Goal: Task Accomplishment & Management: Complete application form

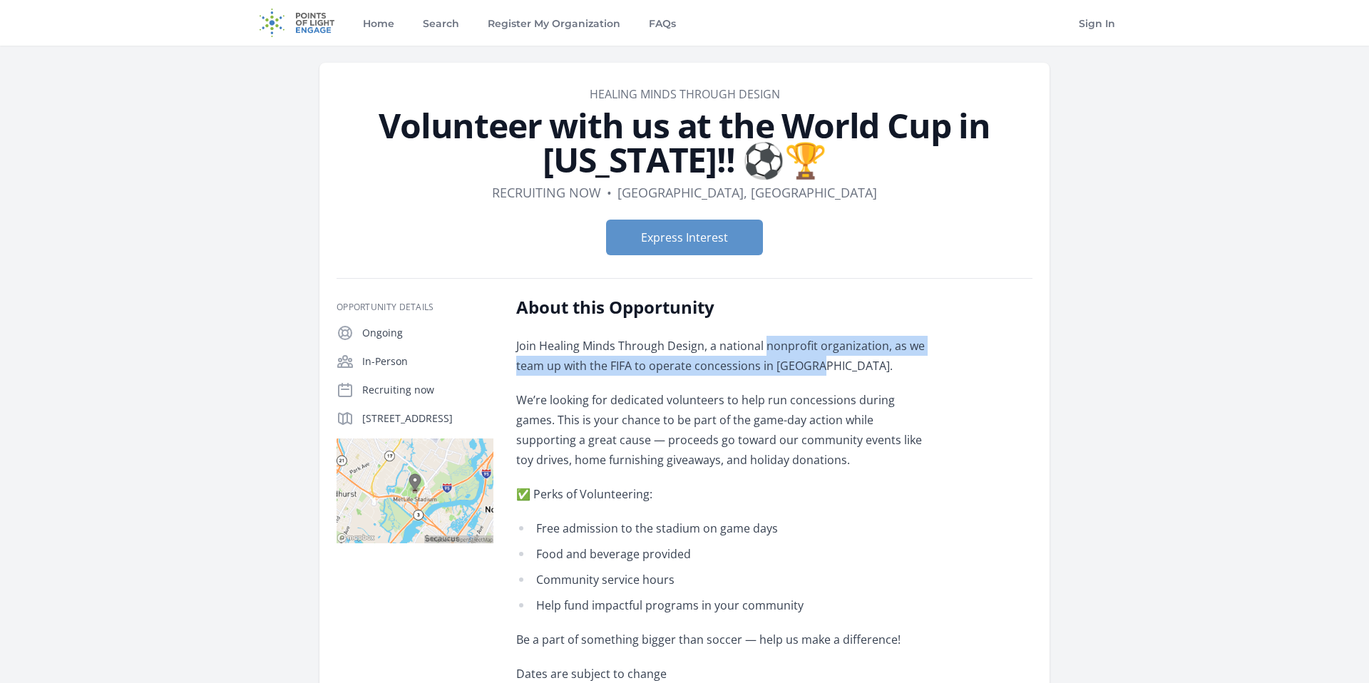
drag, startPoint x: 824, startPoint y: 367, endPoint x: 766, endPoint y: 344, distance: 62.5
click at [766, 344] on p "Join Healing Minds Through Design, a national nonprofit organization, as we tea…" at bounding box center [724, 356] width 417 height 40
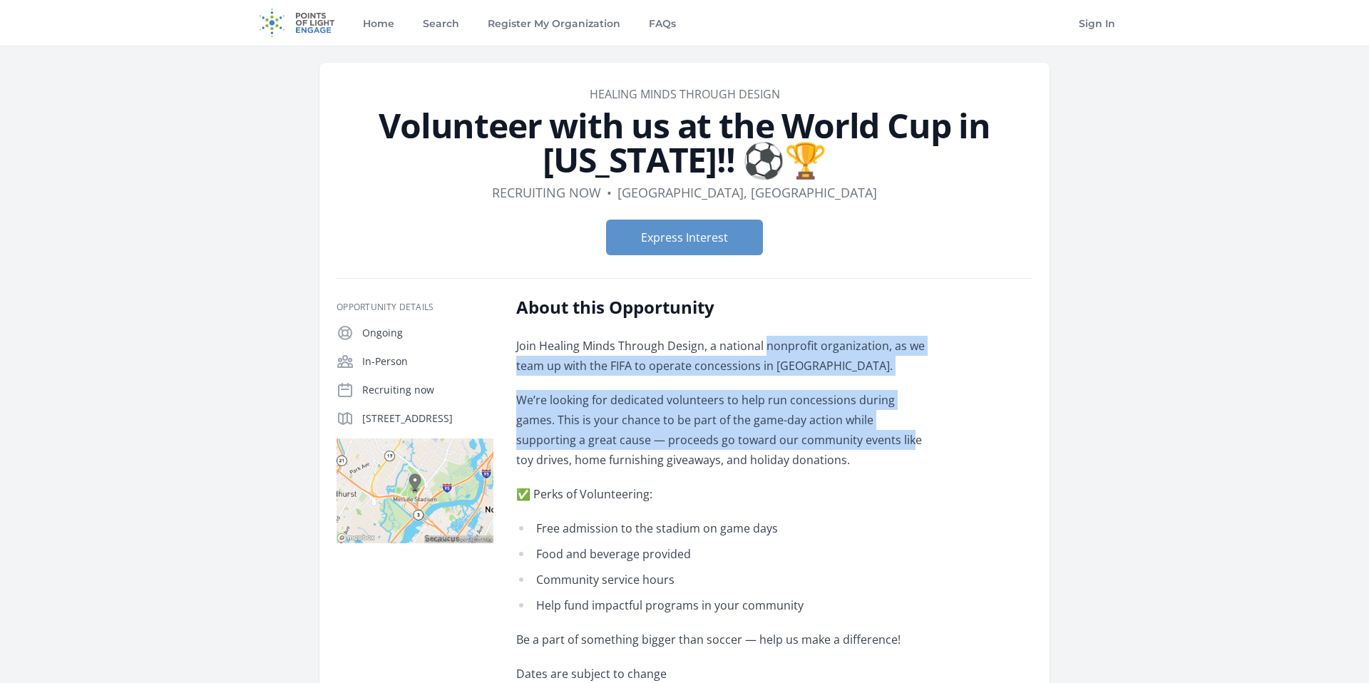
drag, startPoint x: 766, startPoint y: 344, endPoint x: 807, endPoint y: 439, distance: 102.8
click at [807, 439] on div "Join Healing Minds Through Design, a national nonprofit organization, as we tea…" at bounding box center [724, 510] width 417 height 348
click at [807, 439] on p "We’re looking for dedicated volunteers to help run concessions during games. Th…" at bounding box center [724, 430] width 417 height 80
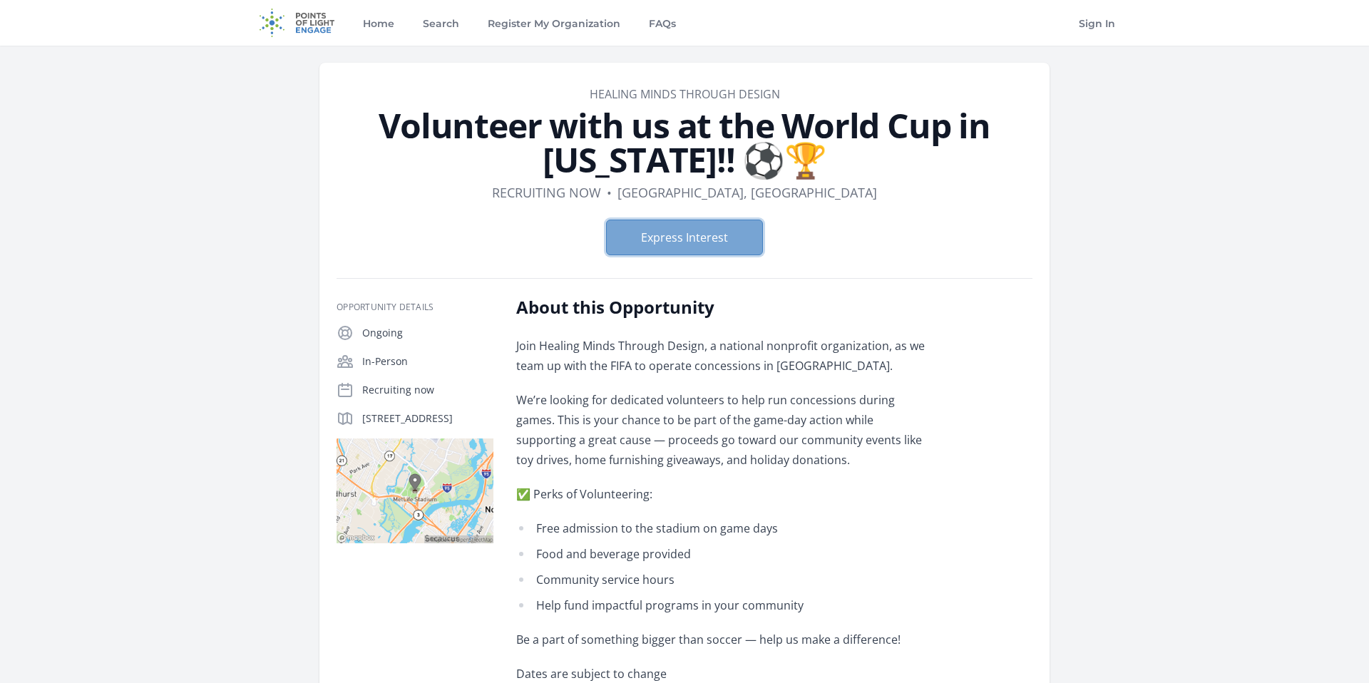
click at [747, 243] on button "Express Interest" at bounding box center [684, 238] width 157 height 36
